Goal: Information Seeking & Learning: Find specific fact

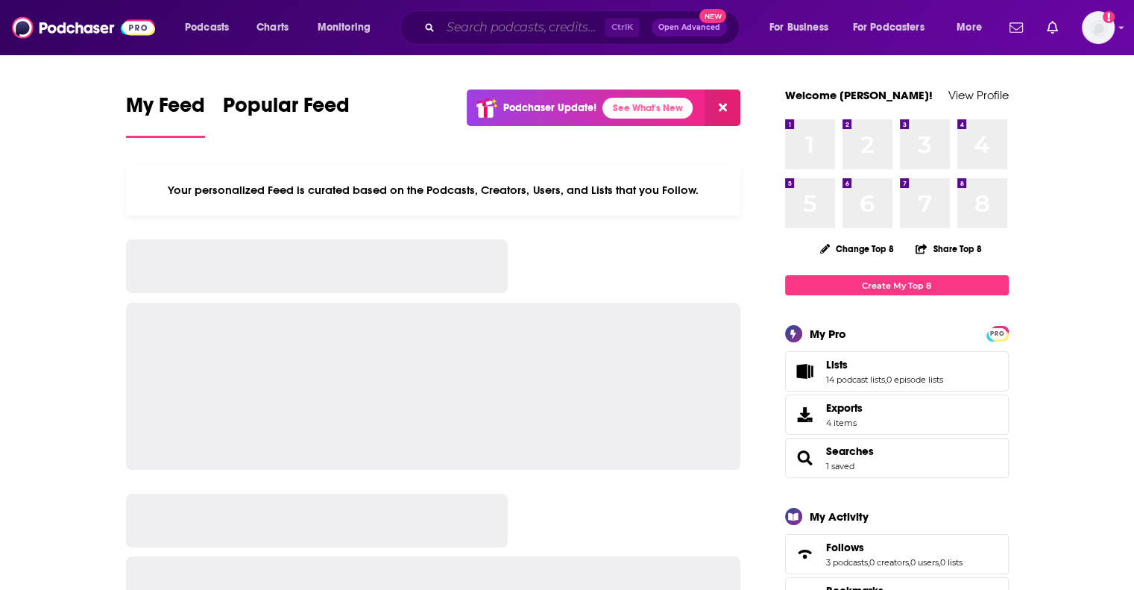
click at [560, 26] on input "Search podcasts, credits, & more..." at bounding box center [523, 28] width 164 height 24
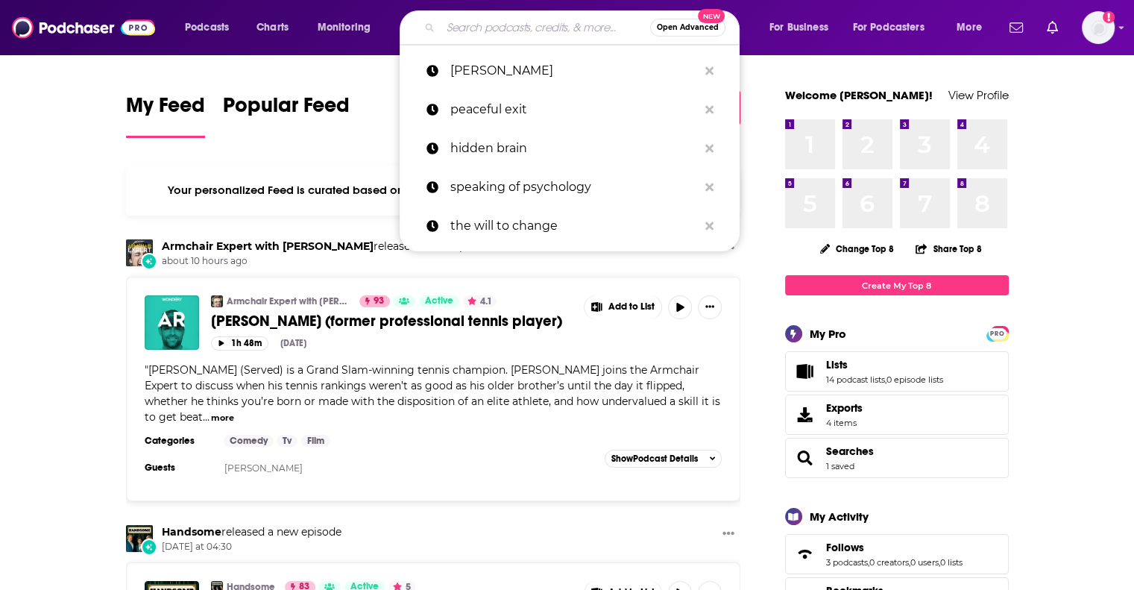
paste input "The Thing About [PERSON_NAME]"
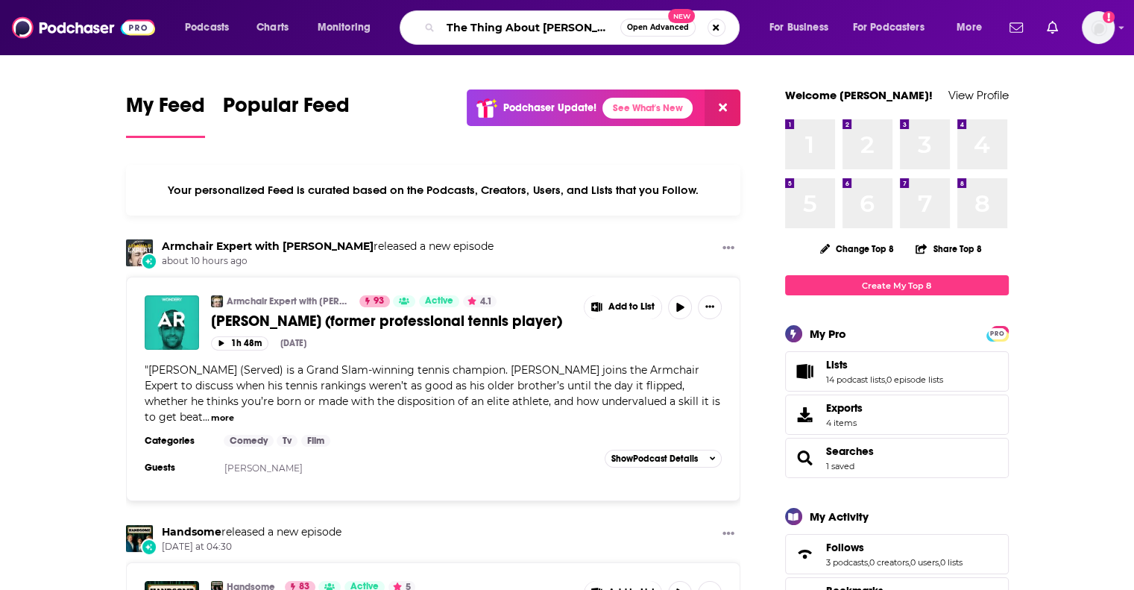
type input "The Thing About [PERSON_NAME]"
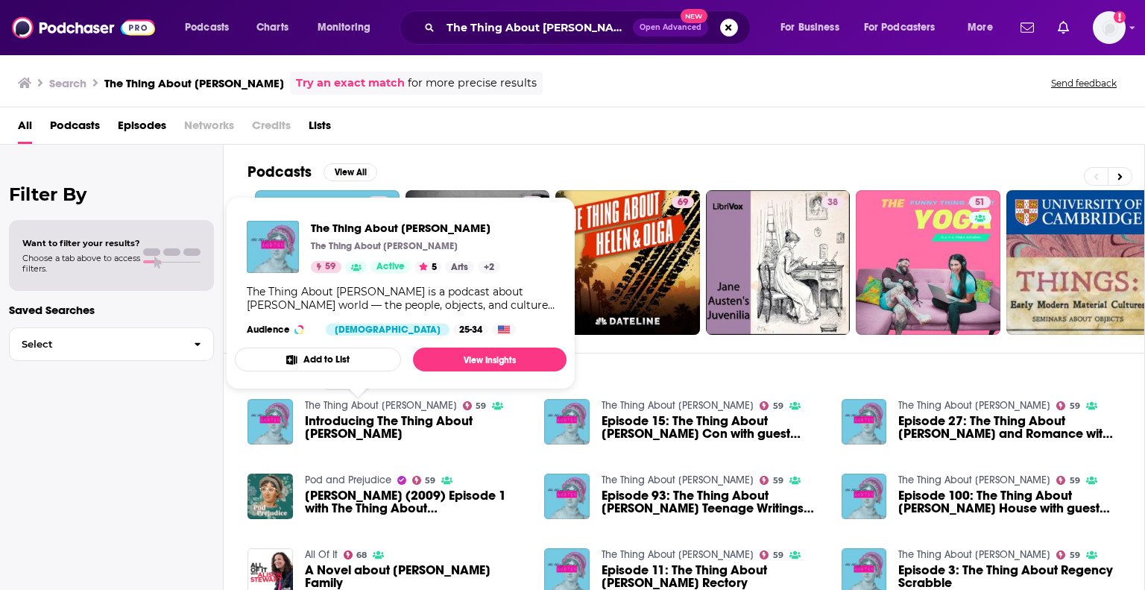
click at [369, 406] on link "The Thing About [PERSON_NAME]" at bounding box center [381, 405] width 152 height 13
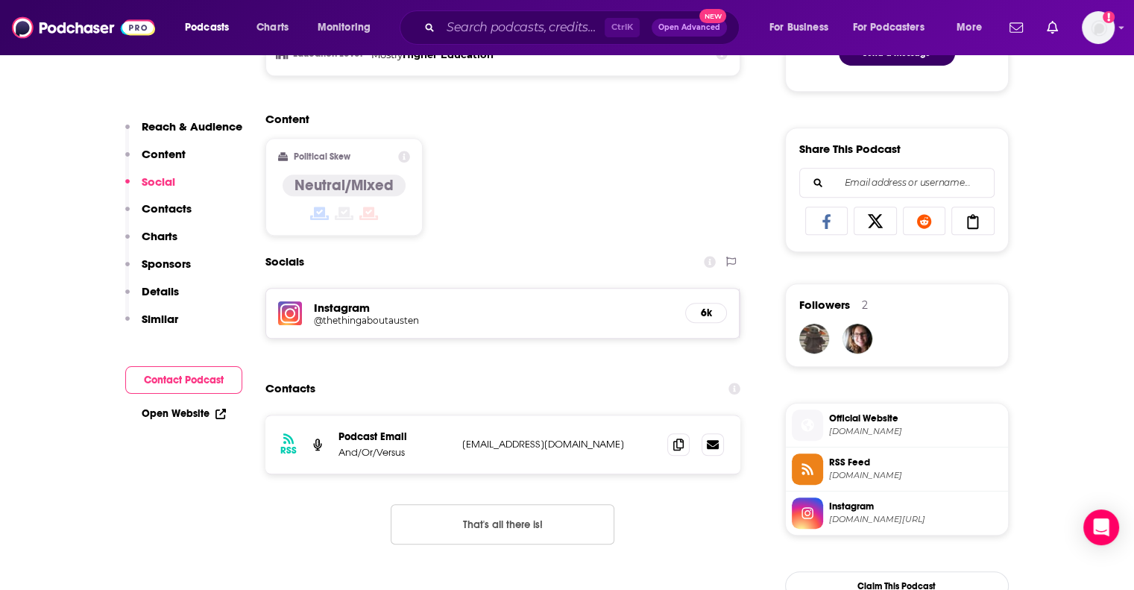
scroll to position [969, 0]
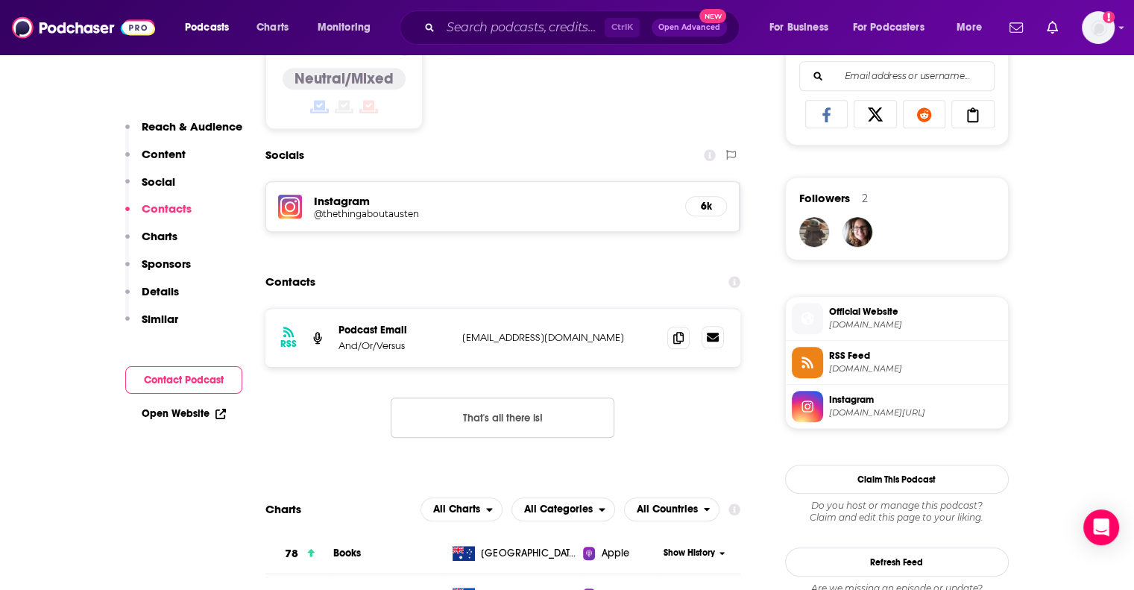
click at [710, 333] on icon at bounding box center [713, 337] width 12 height 9
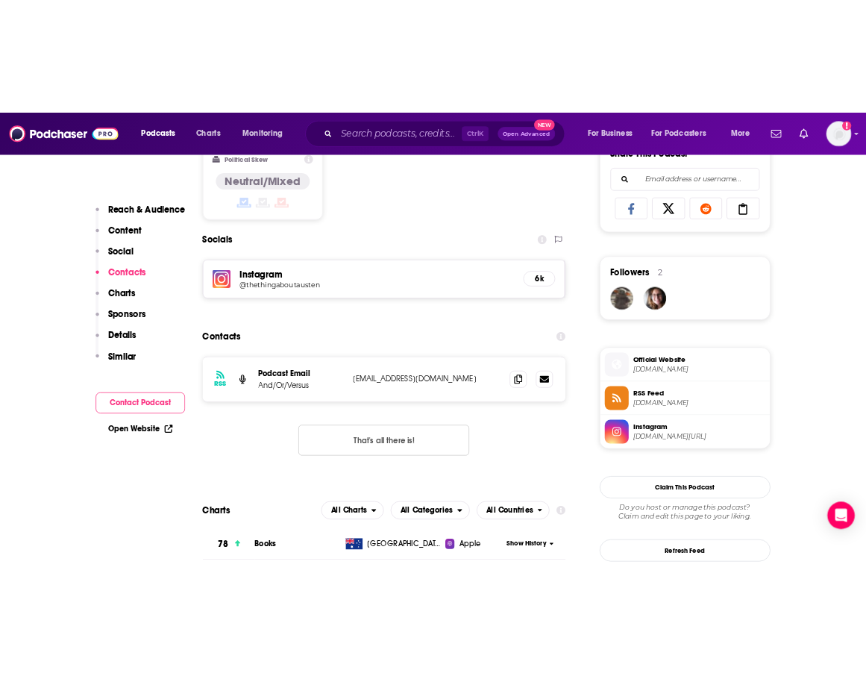
scroll to position [597, 0]
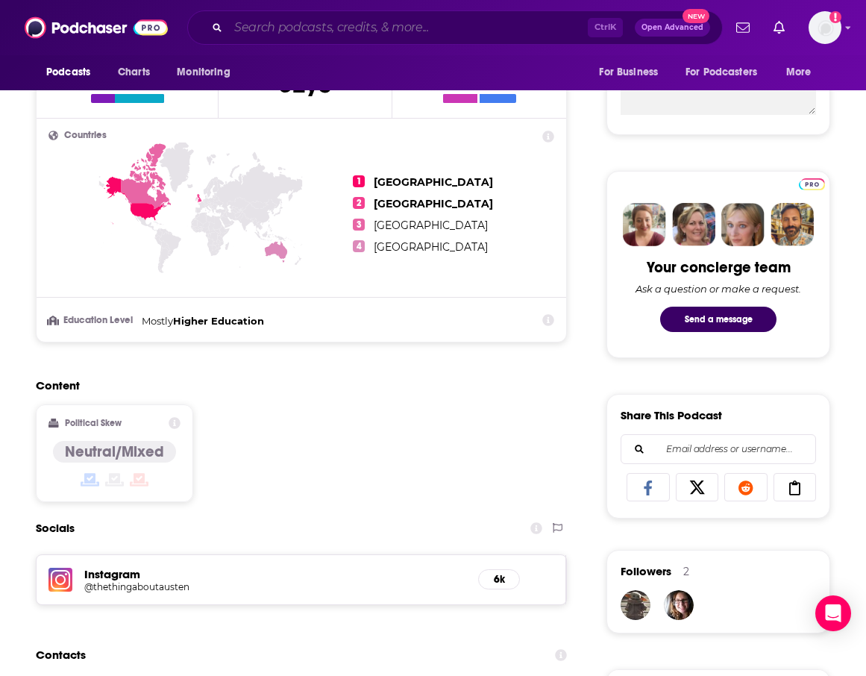
click at [530, 27] on input "Search podcasts, credits, & more..." at bounding box center [407, 28] width 359 height 24
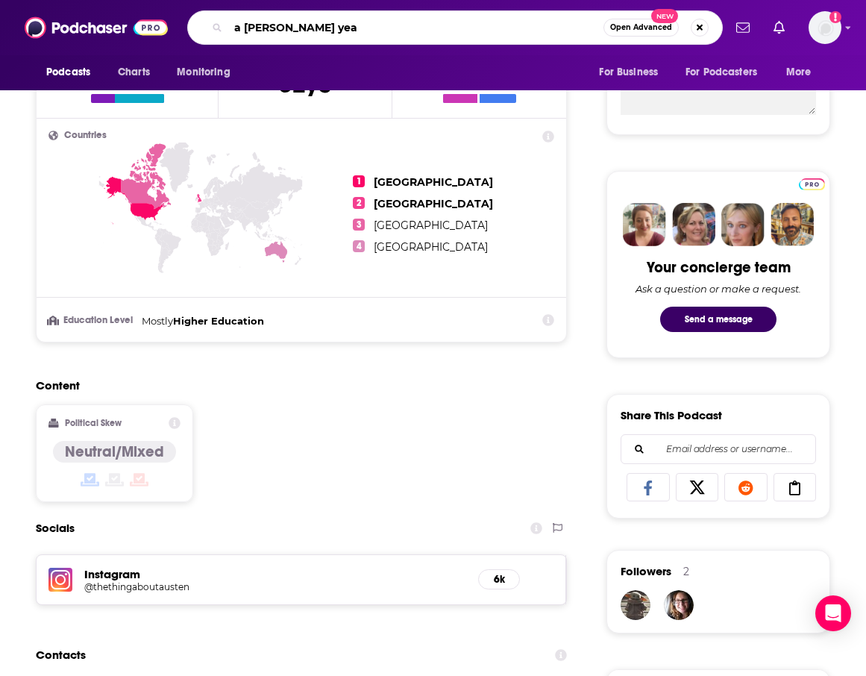
type input "a [PERSON_NAME] year"
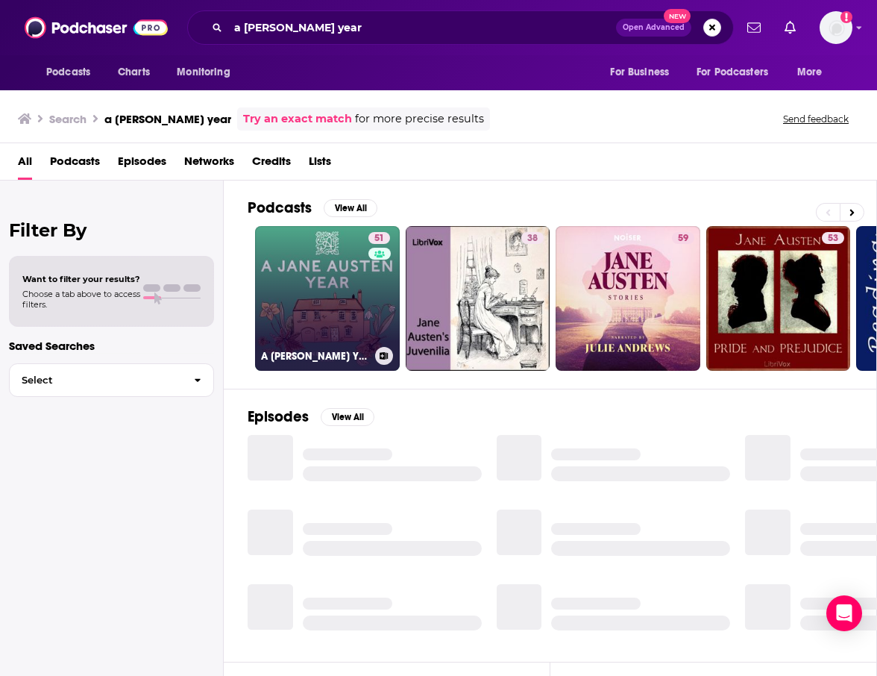
click at [332, 283] on link "51 A [PERSON_NAME] Year" at bounding box center [327, 298] width 145 height 145
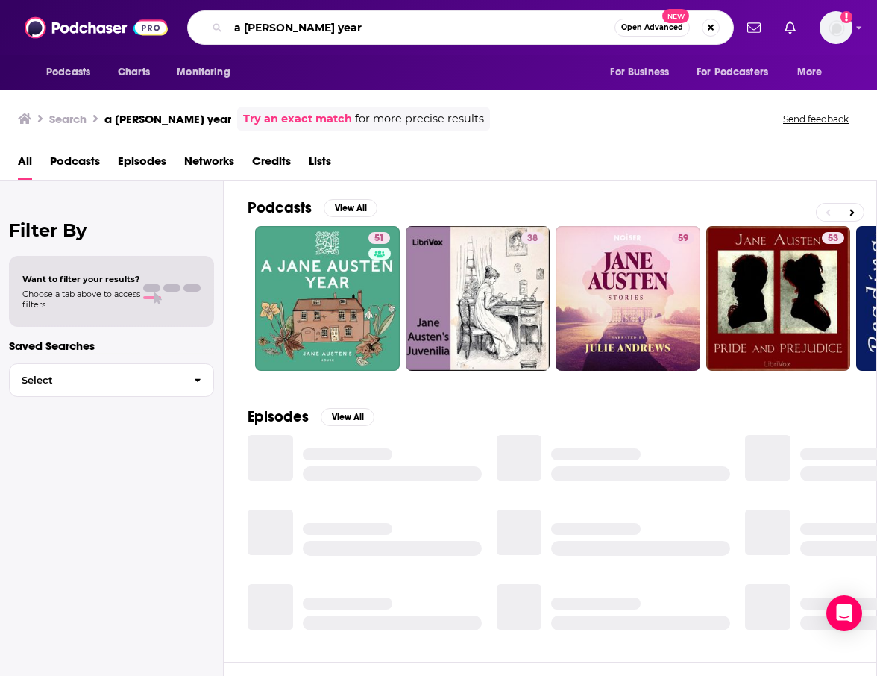
click at [341, 25] on input "a [PERSON_NAME] year" at bounding box center [421, 28] width 386 height 24
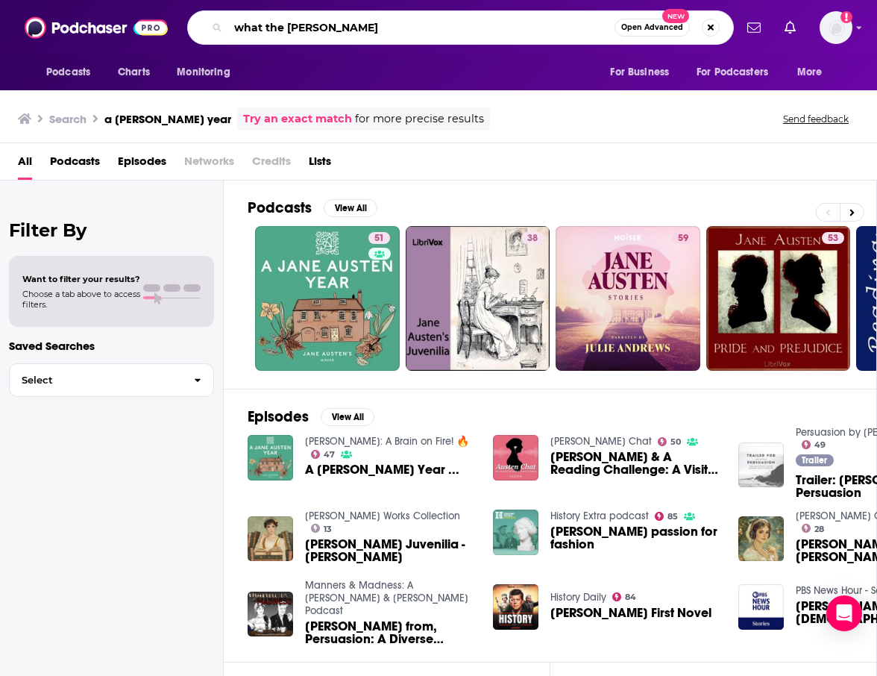
type input "what the [PERSON_NAME]"
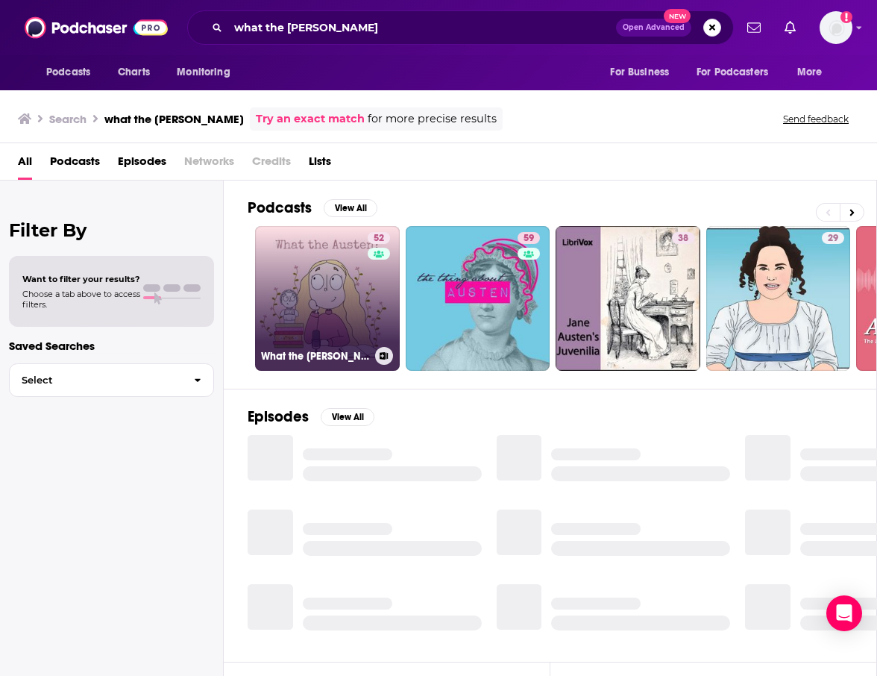
click at [359, 274] on link "52 What the [PERSON_NAME]? Podcast" at bounding box center [327, 298] width 145 height 145
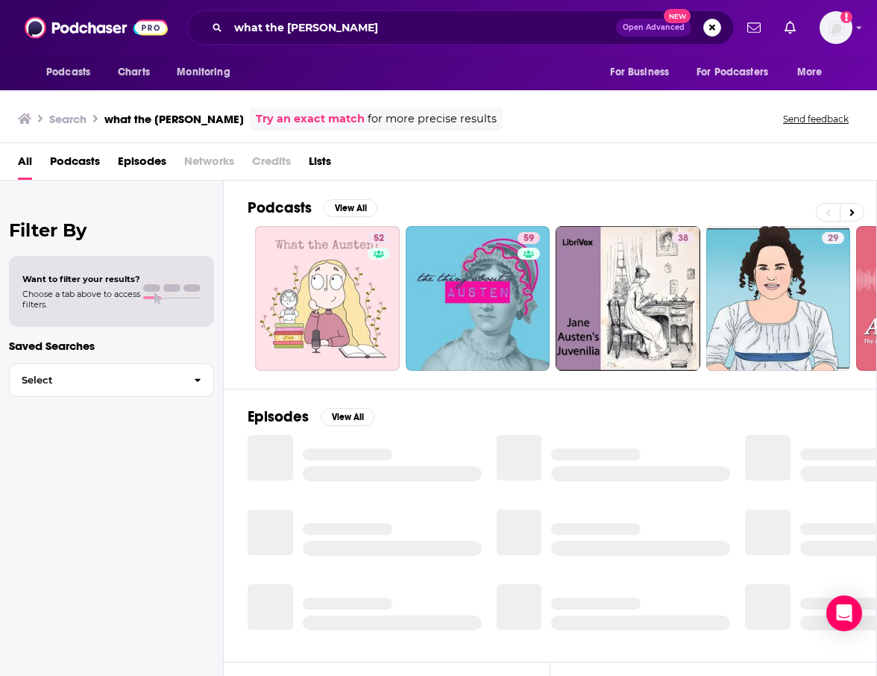
click at [329, 14] on div "what the [PERSON_NAME] Open Advanced New" at bounding box center [460, 27] width 547 height 34
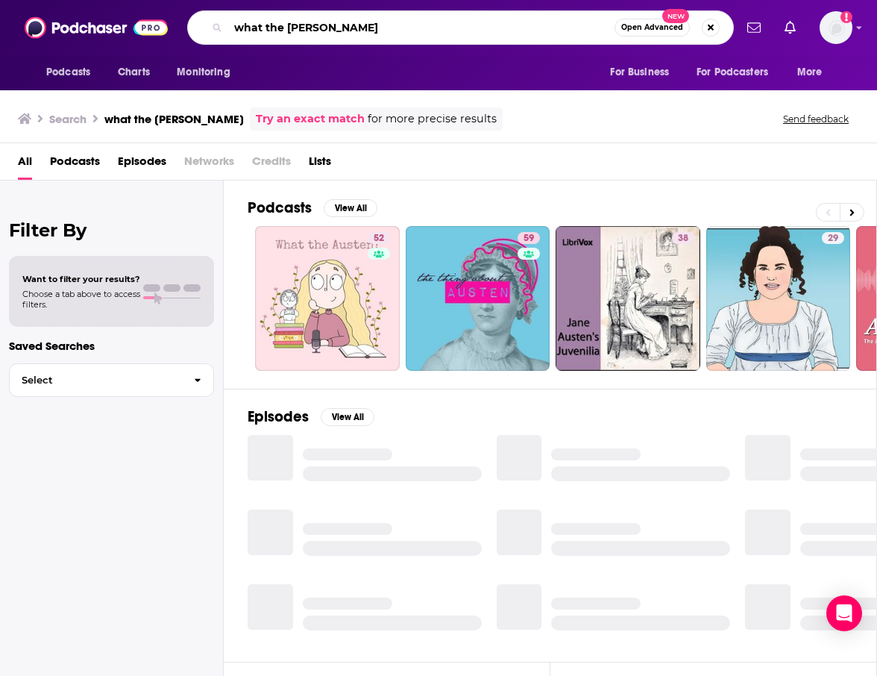
click at [321, 25] on input "what the [PERSON_NAME]" at bounding box center [421, 28] width 386 height 24
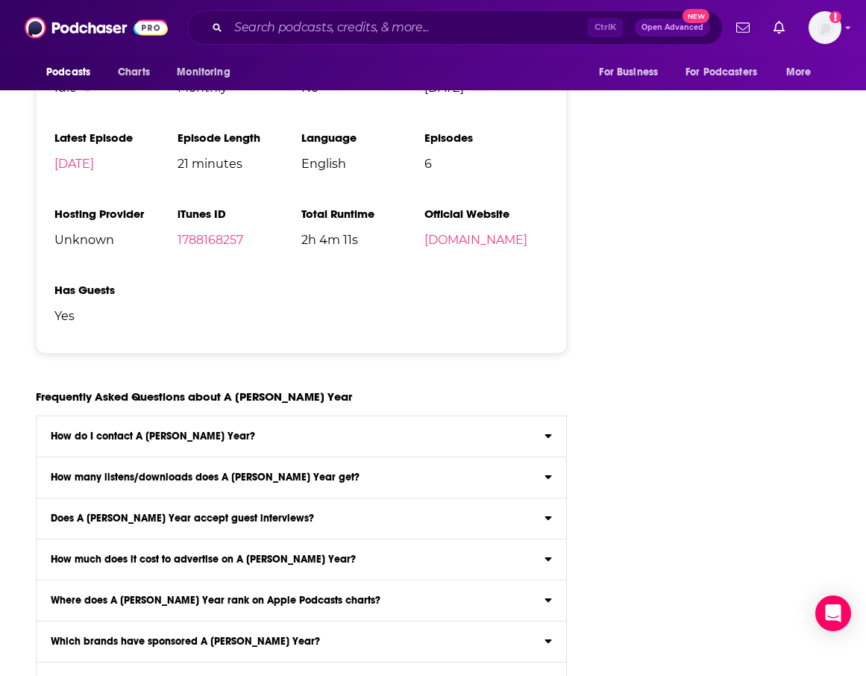
scroll to position [1566, 0]
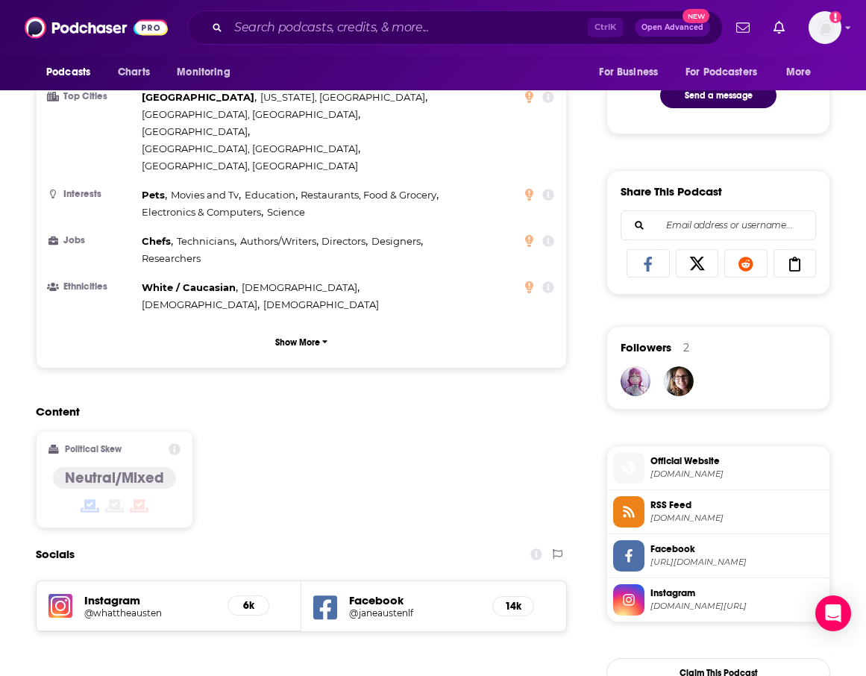
scroll to position [1119, 0]
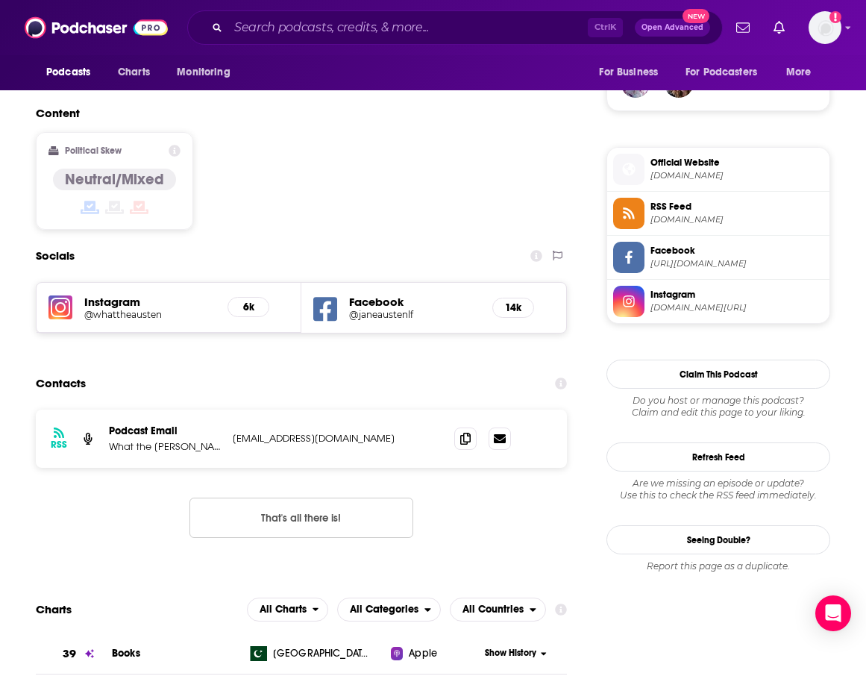
click at [186, 484] on div "RSS Podcast Email What the Austen? whattheausten@gmail.com whattheausten@gmail.…" at bounding box center [301, 485] width 531 height 152
click at [477, 427] on span at bounding box center [465, 438] width 22 height 22
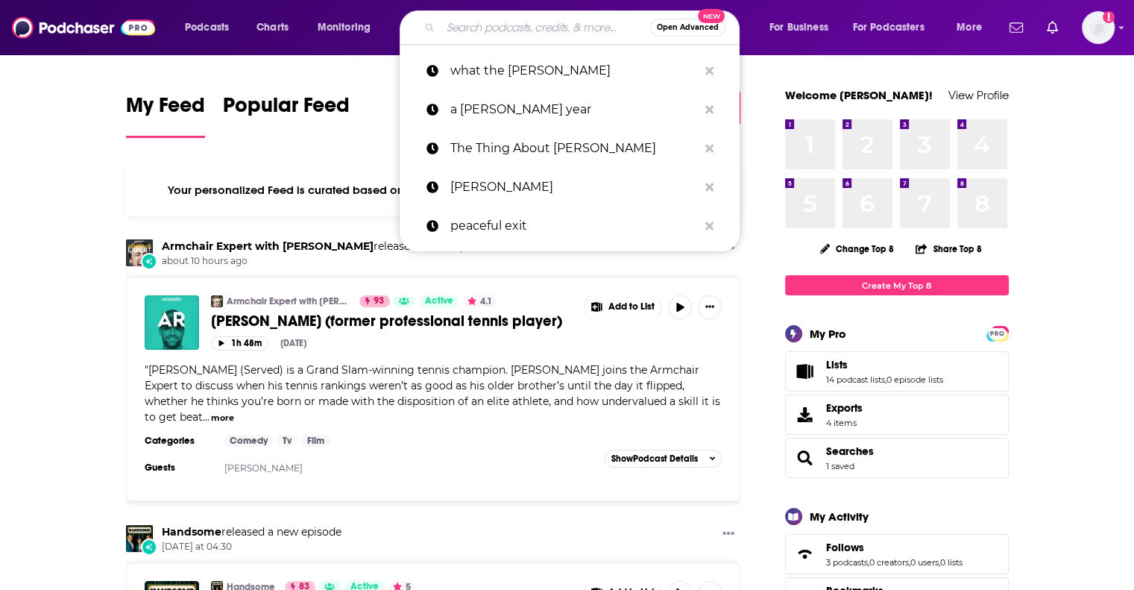
click at [527, 25] on input "Search podcasts, credits, & more..." at bounding box center [546, 28] width 210 height 24
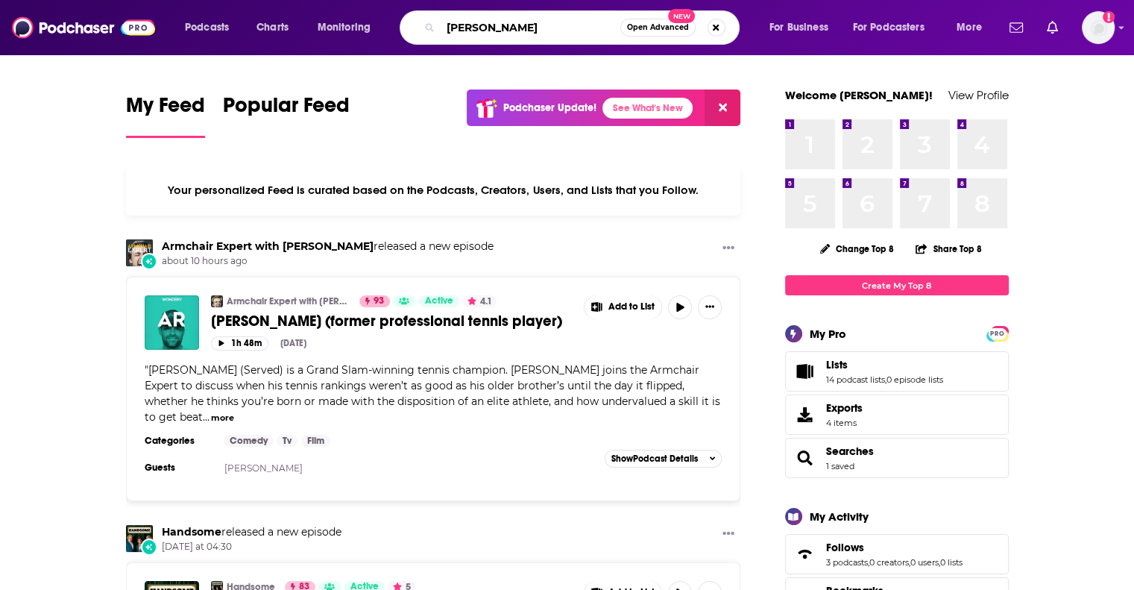
type input "nikki may"
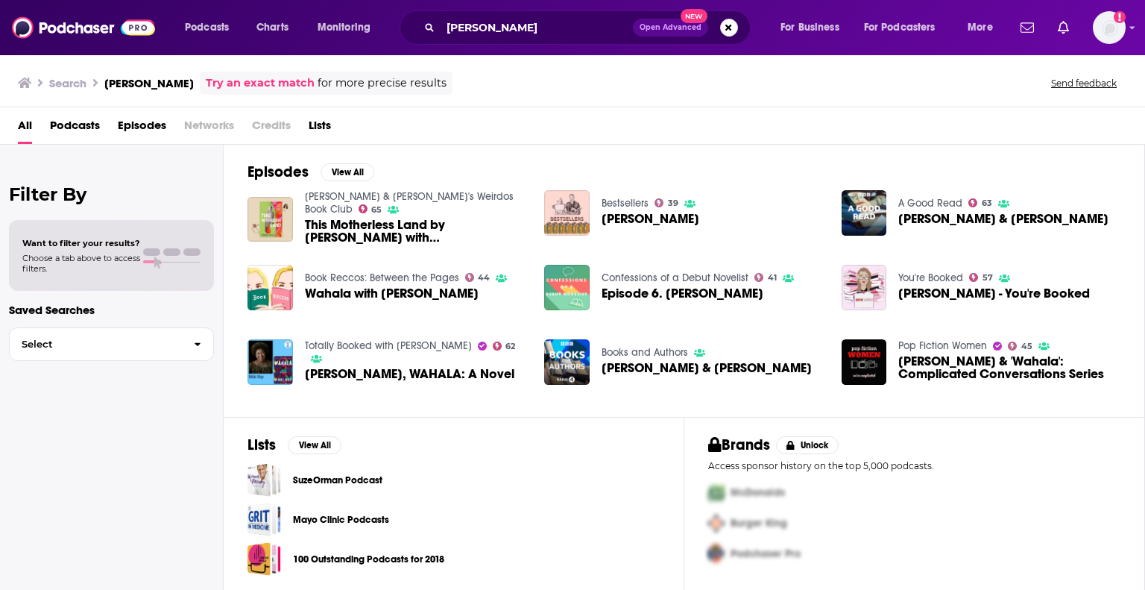
scroll to position [134, 0]
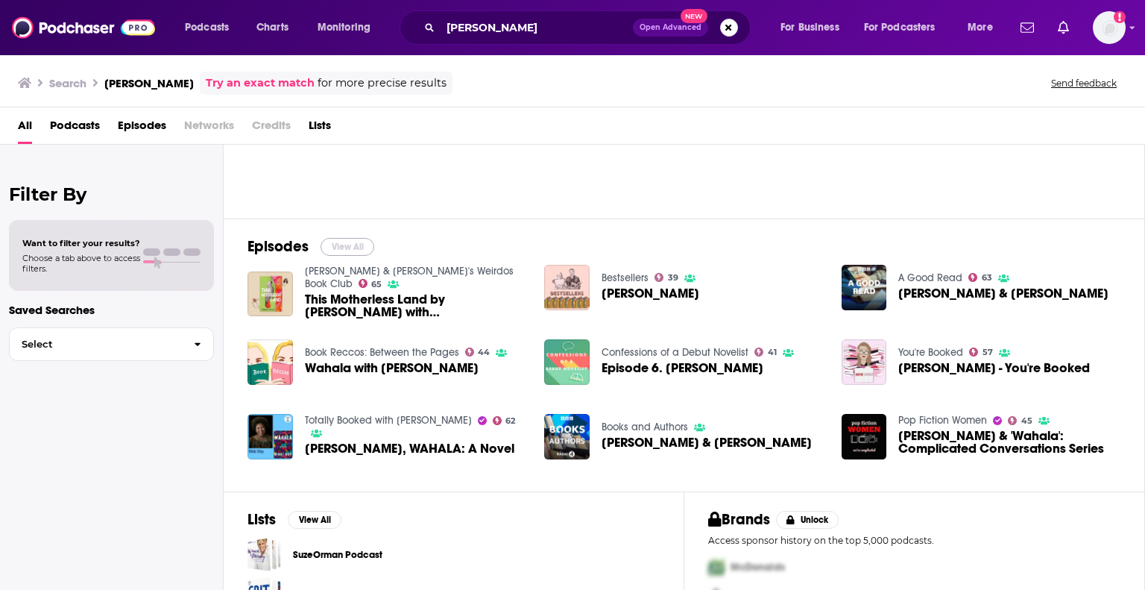
click at [344, 239] on button "View All" at bounding box center [348, 247] width 54 height 18
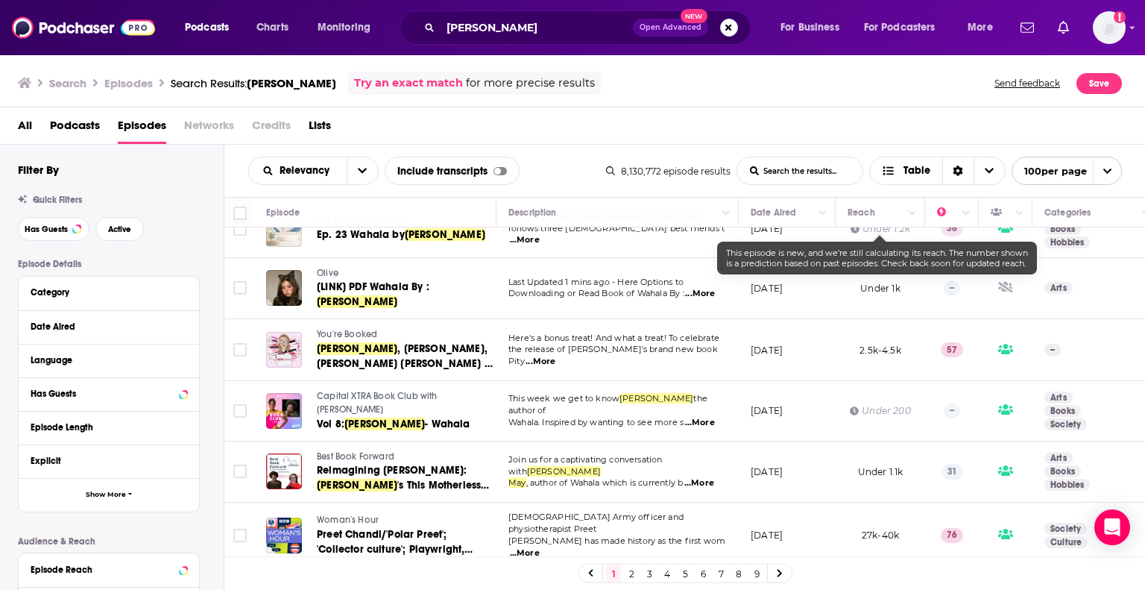
scroll to position [2013, 0]
